Goal: Book appointment/travel/reservation

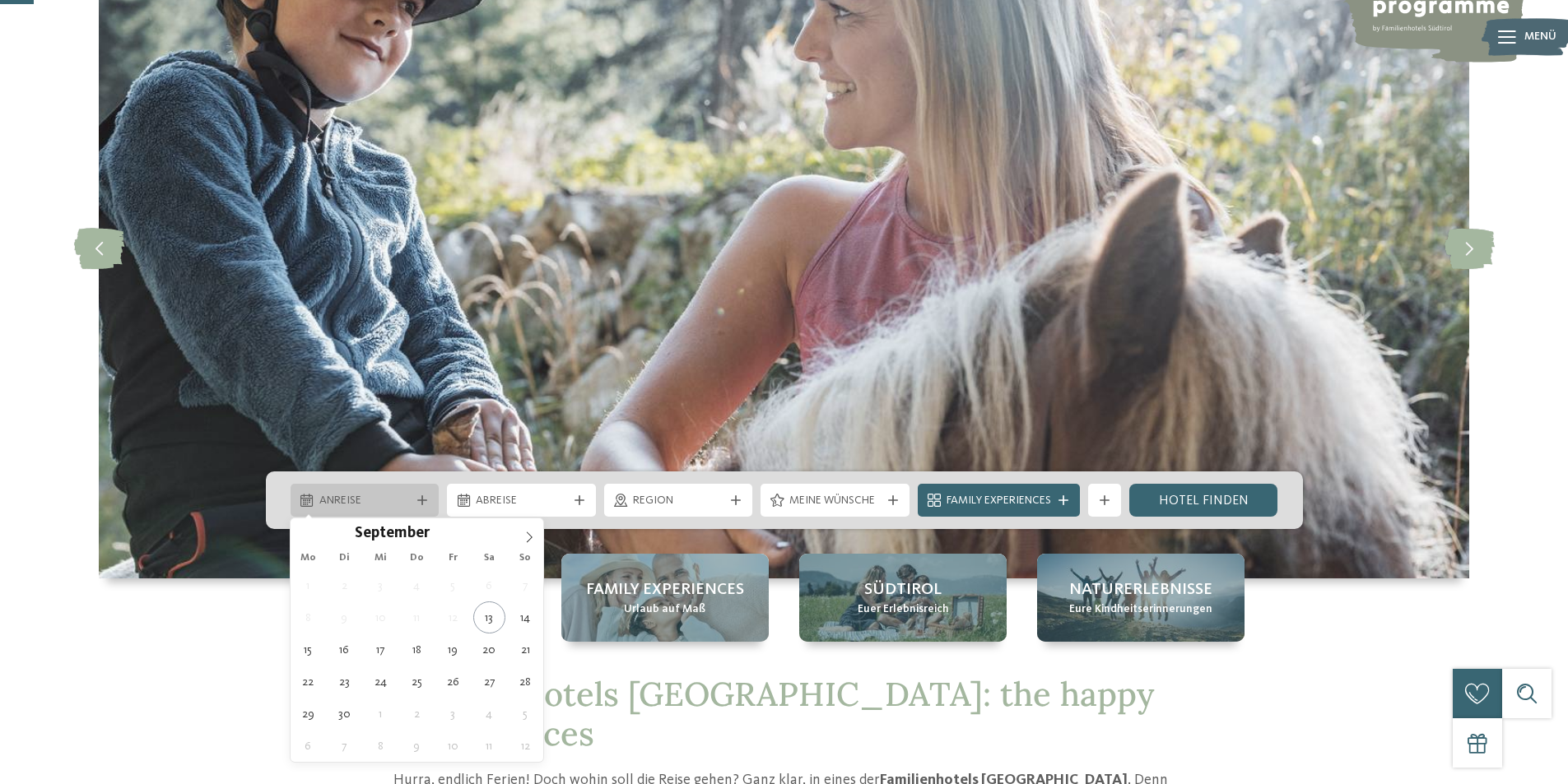
click at [349, 506] on span "Anreise" at bounding box center [365, 500] width 91 height 17
click at [527, 535] on icon at bounding box center [528, 537] width 11 height 11
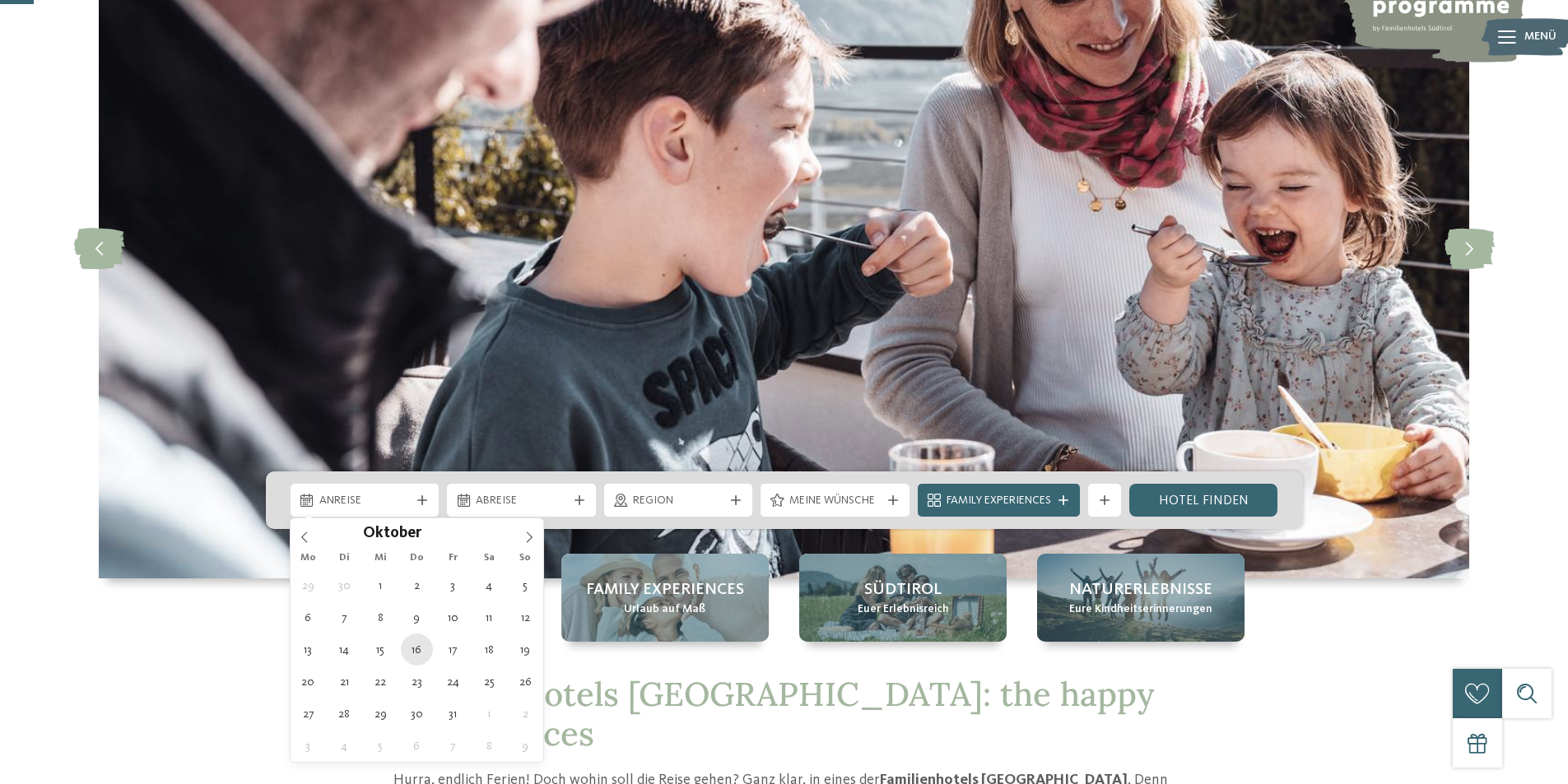
type div "[DATE]"
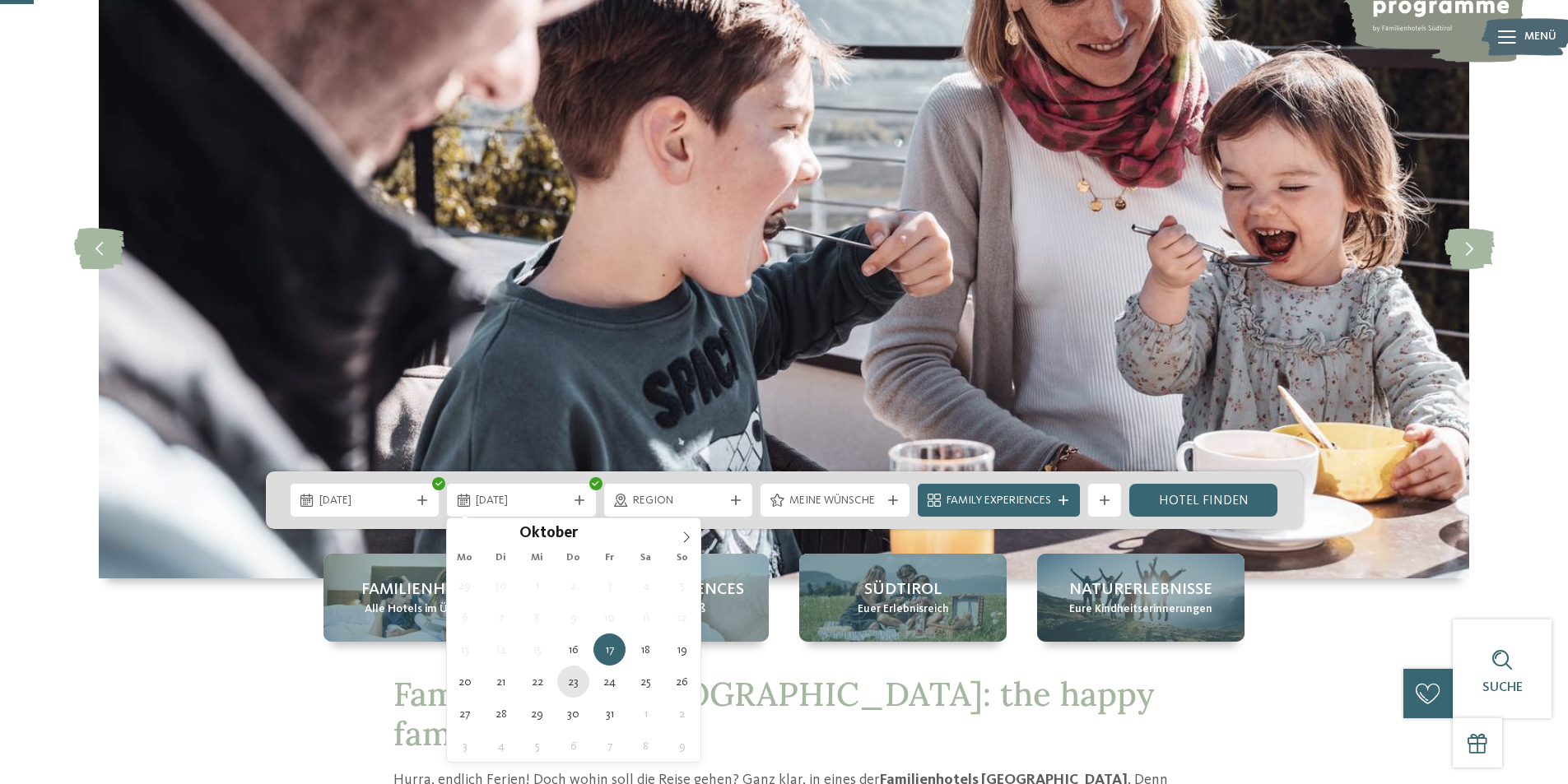
type div "[DATE]"
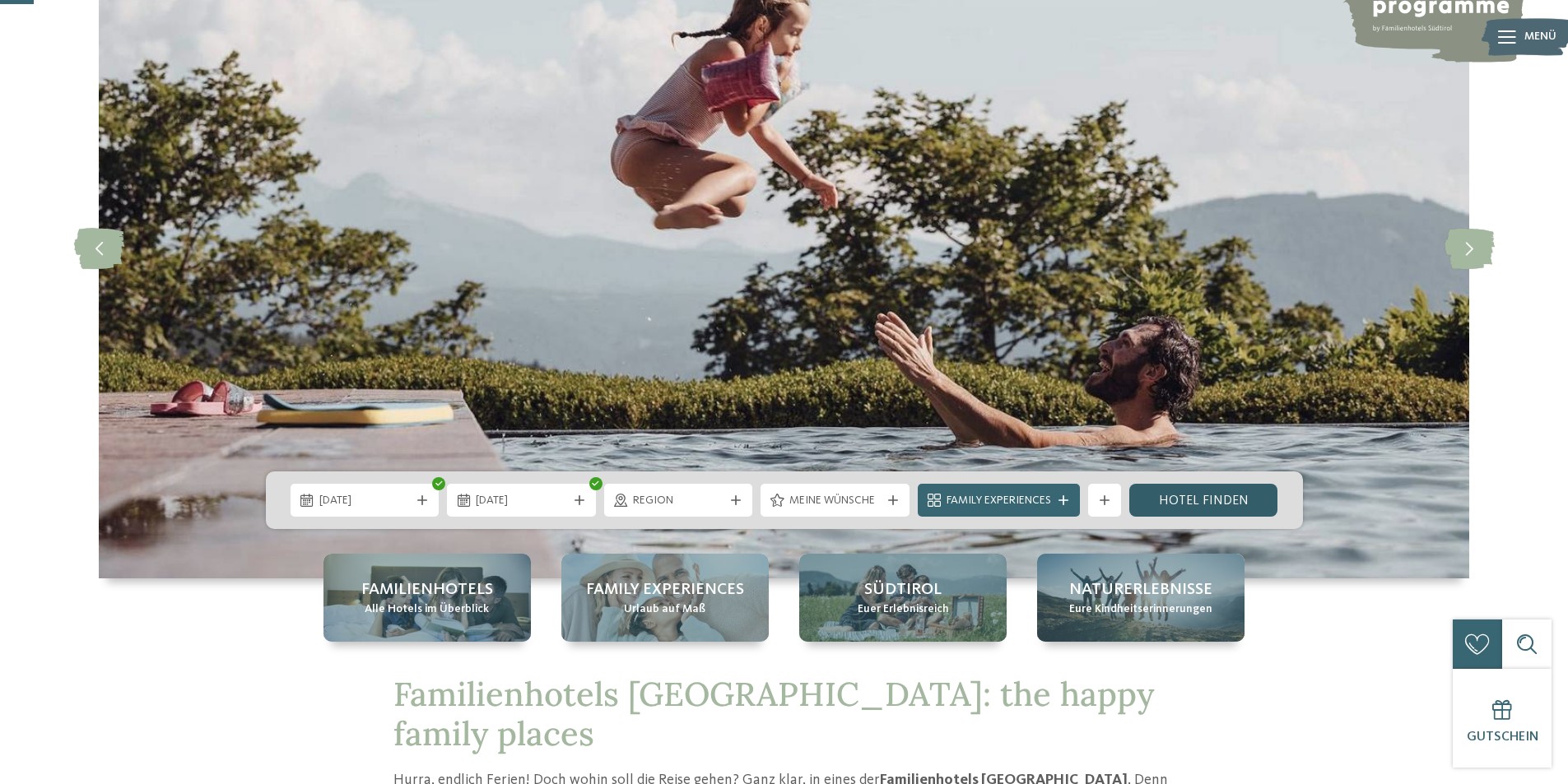
click at [1215, 500] on link "Hotel finden" at bounding box center [1203, 500] width 149 height 33
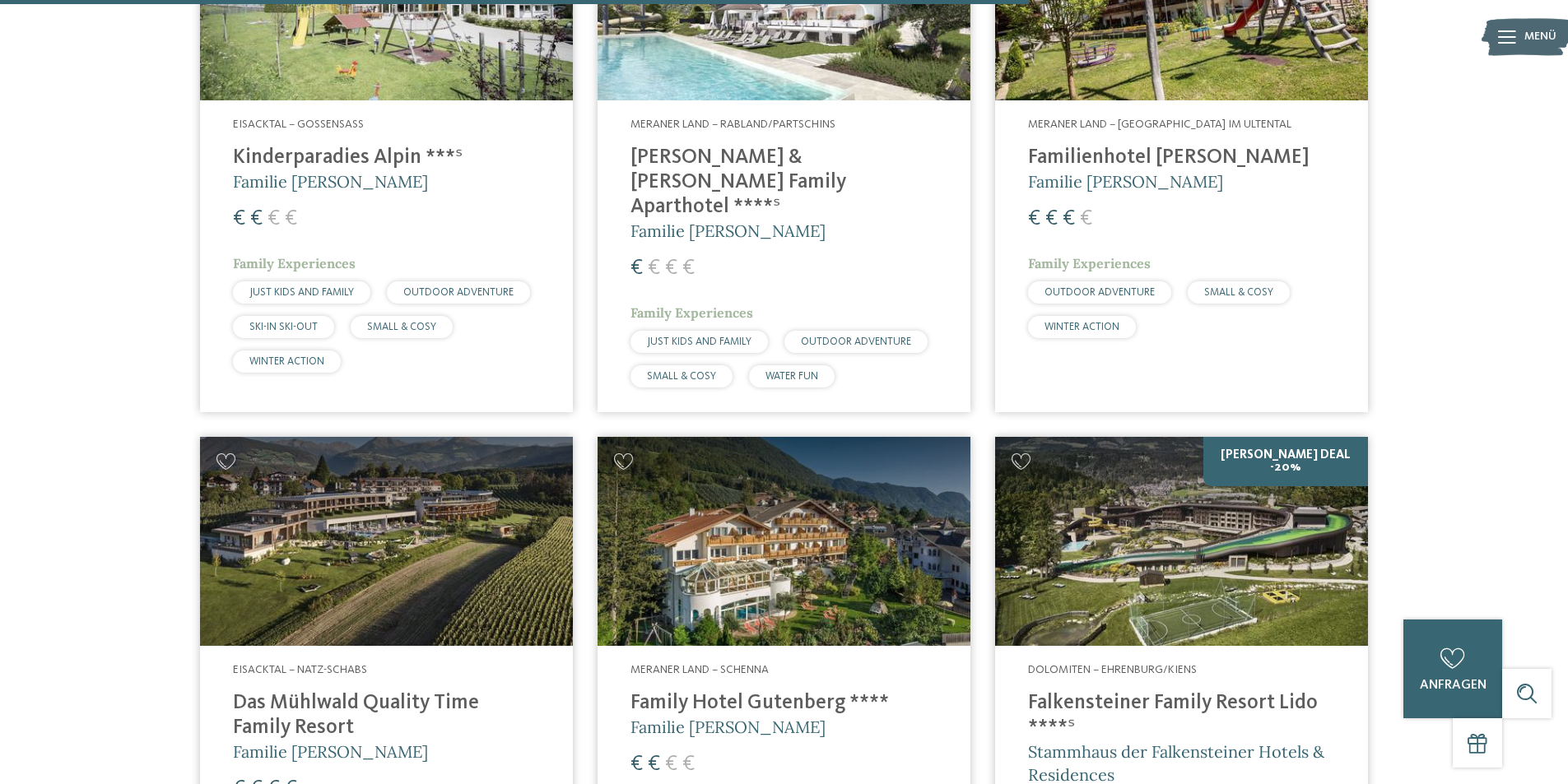
scroll to position [3008, 0]
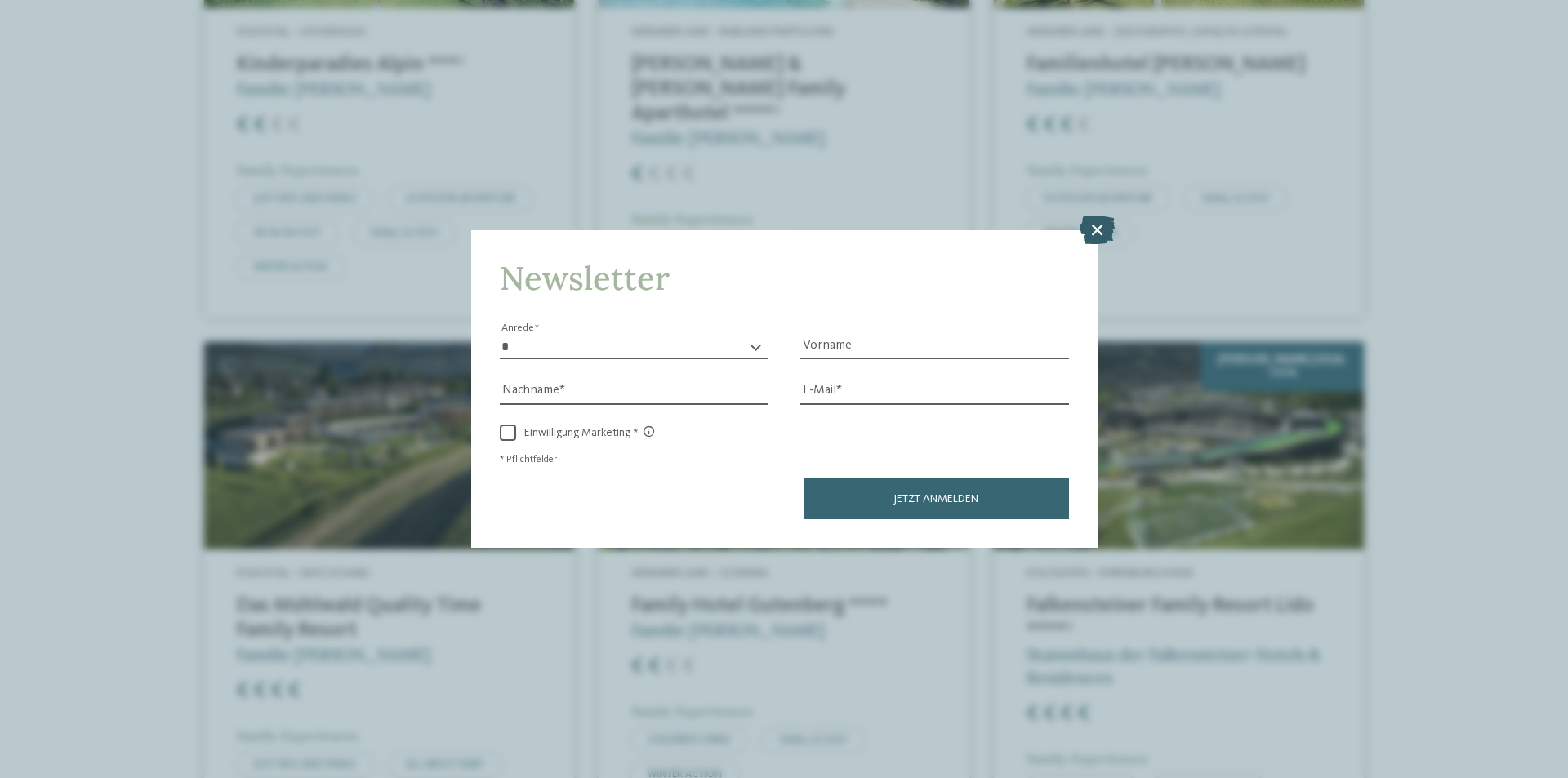
click at [1101, 233] on icon at bounding box center [1097, 230] width 35 height 28
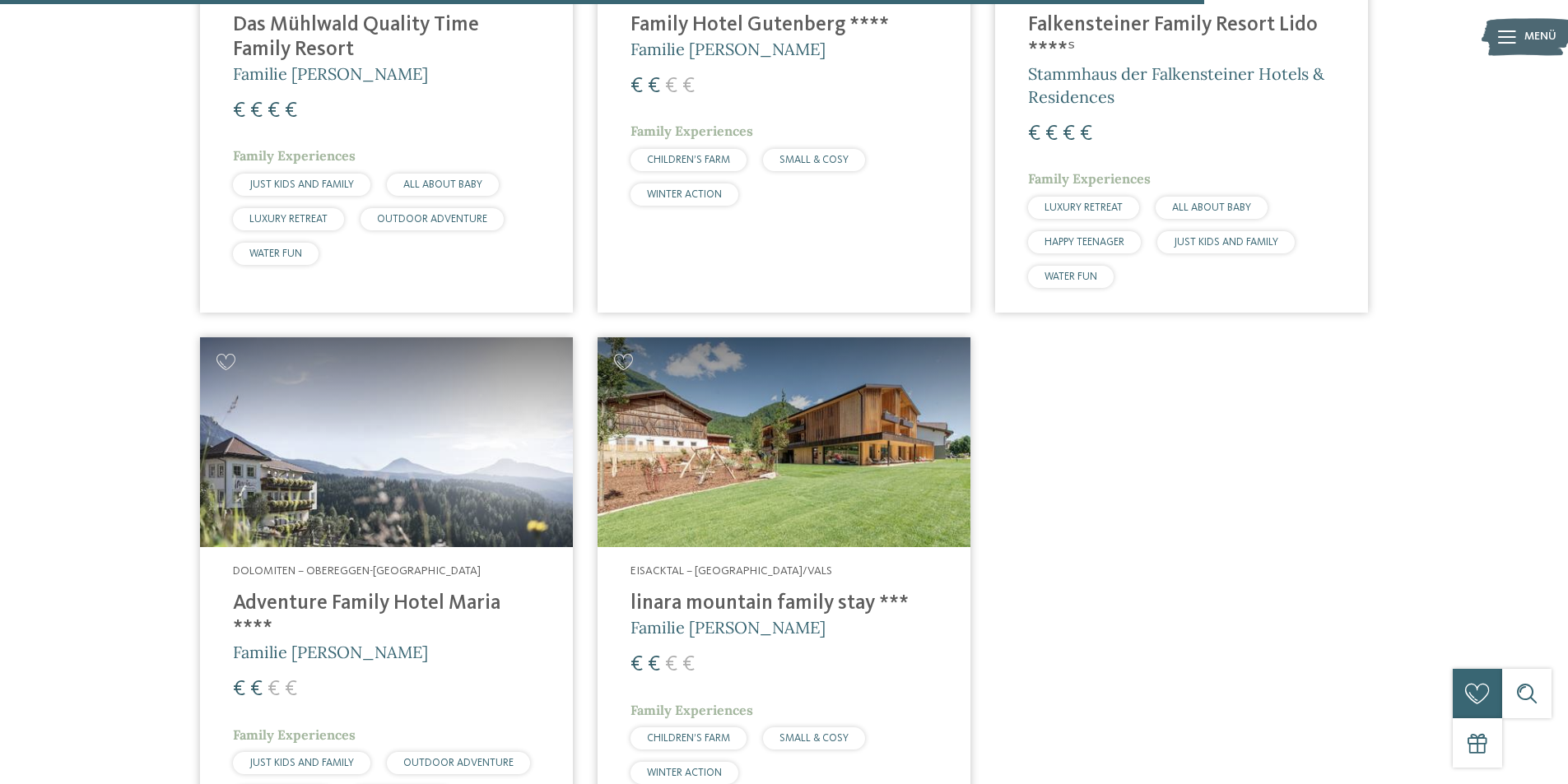
scroll to position [3749, 0]
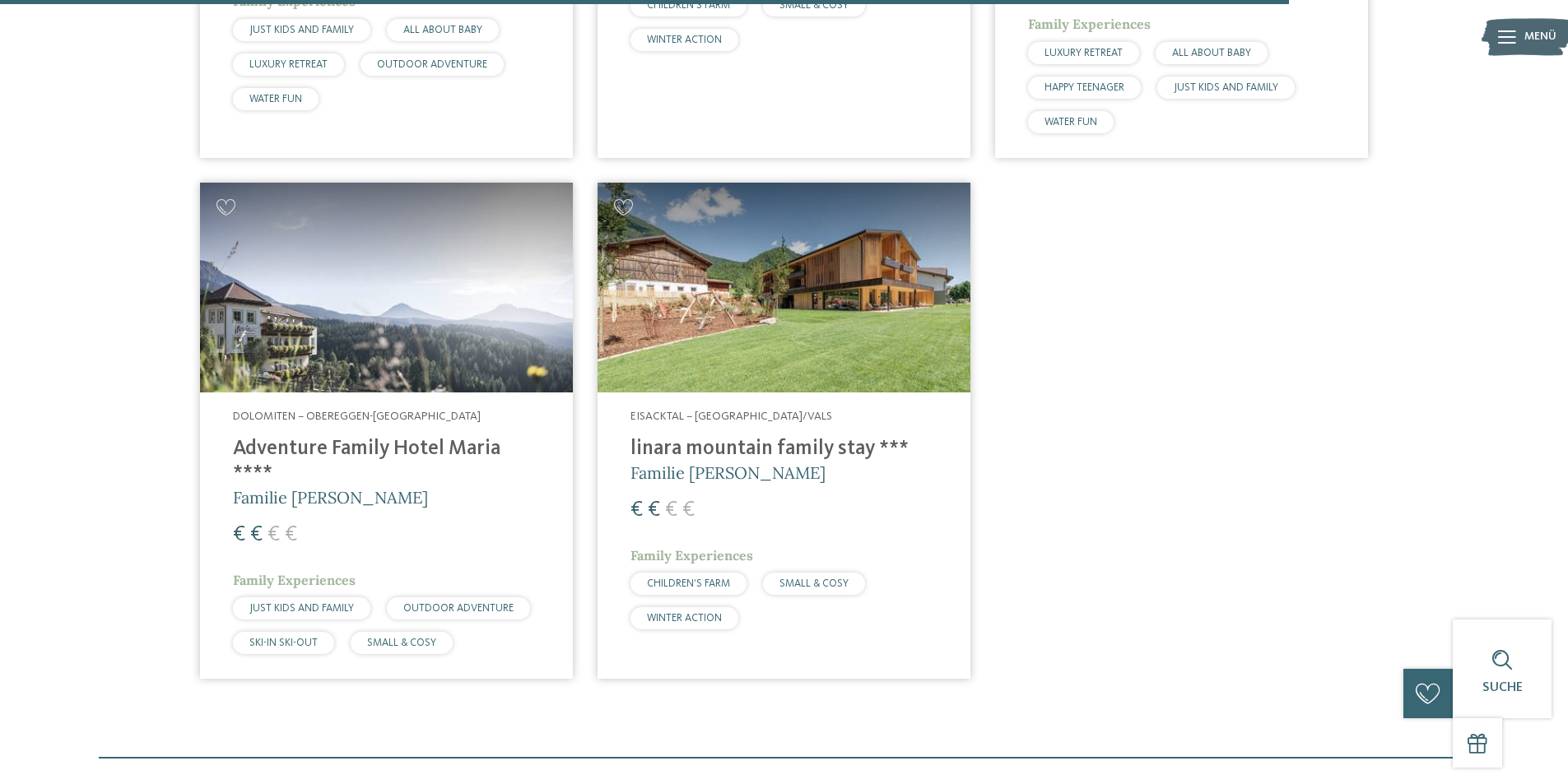
click at [777, 316] on img at bounding box center [784, 287] width 373 height 210
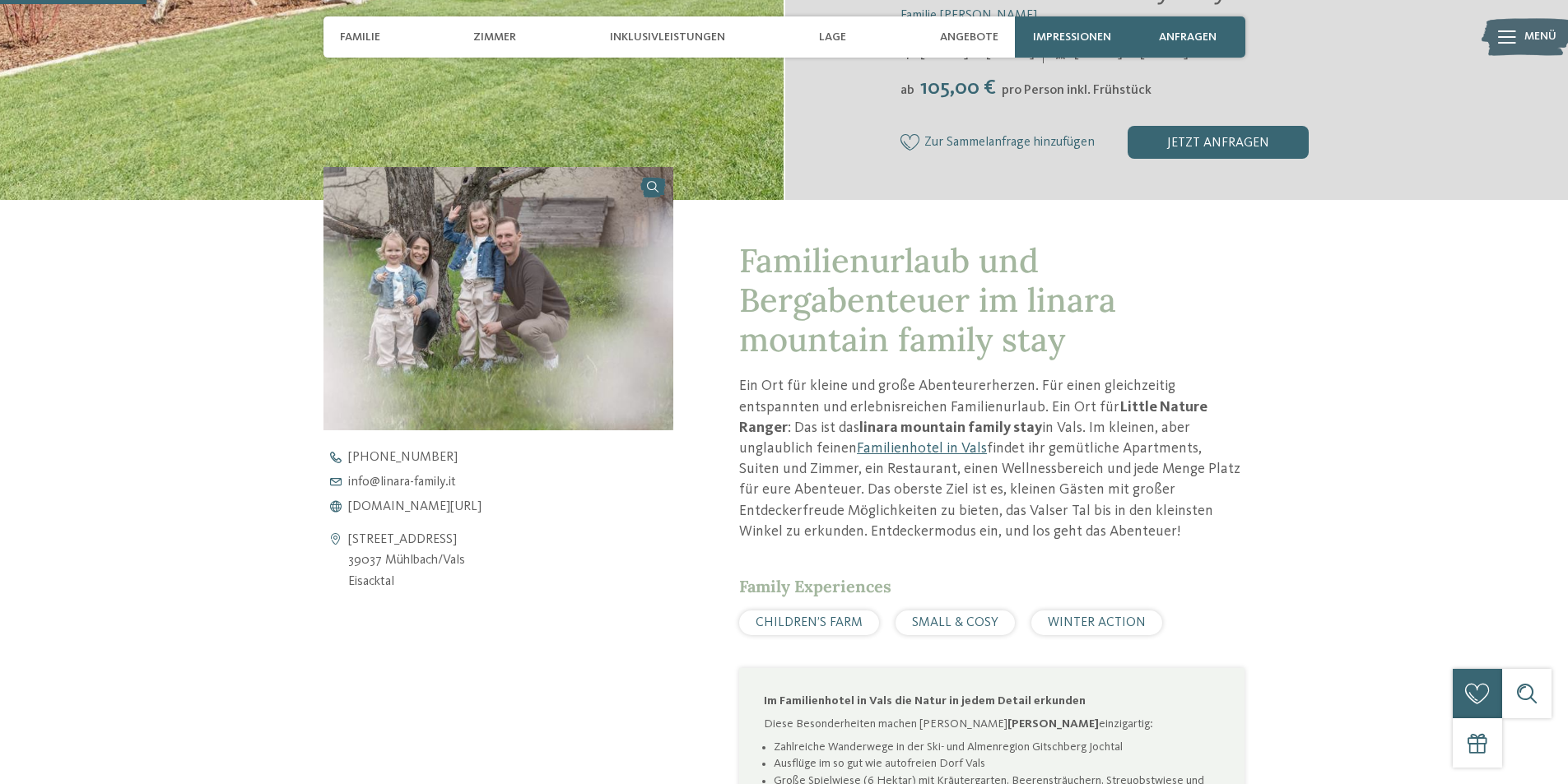
scroll to position [493, 0]
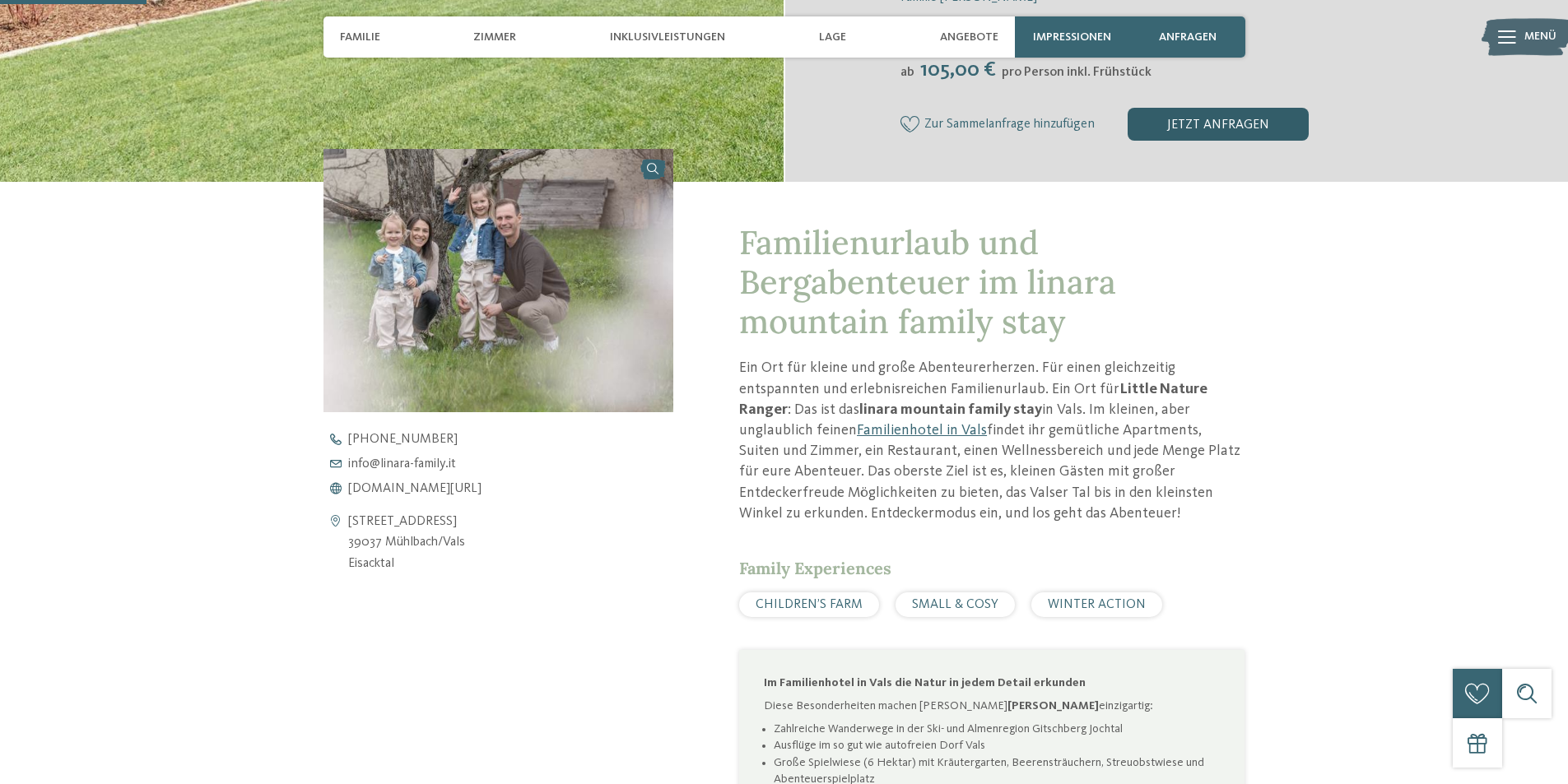
click at [1221, 125] on div "jetzt anfragen" at bounding box center [1219, 124] width 181 height 33
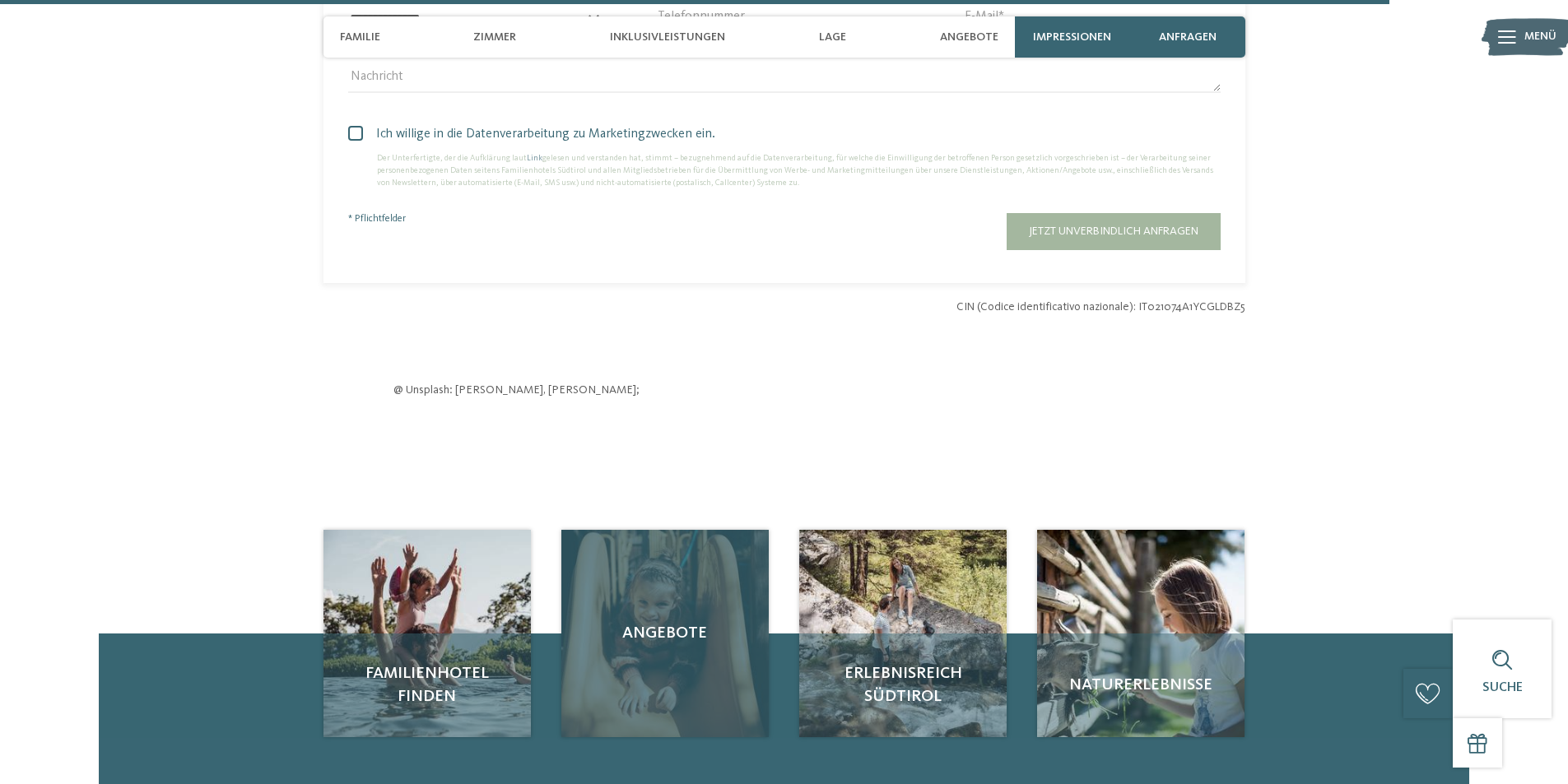
scroll to position [4988, 0]
